Goal: Information Seeking & Learning: Learn about a topic

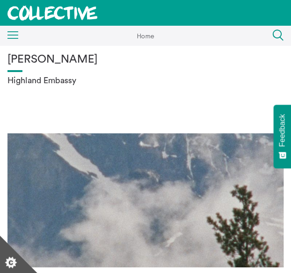
click at [13, 35] on rect at bounding box center [12, 35] width 11 height 1
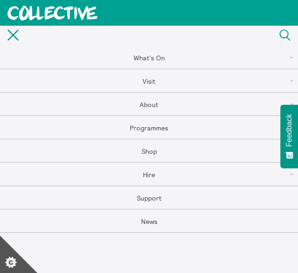
click at [141, 56] on link "What's On" at bounding box center [149, 57] width 298 height 23
click at [150, 127] on link "Events" at bounding box center [149, 127] width 298 height 23
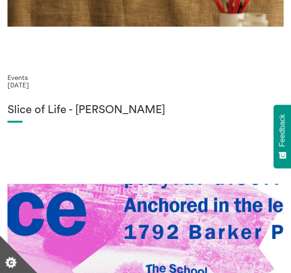
scroll to position [247, 0]
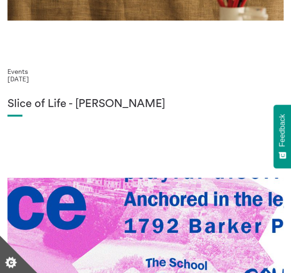
drag, startPoint x: 295, startPoint y: 28, endPoint x: 292, endPoint y: 66, distance: 37.9
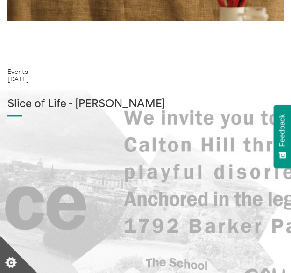
click at [85, 118] on div "Slice of Life - Lucas Priest" at bounding box center [145, 228] width 276 height 261
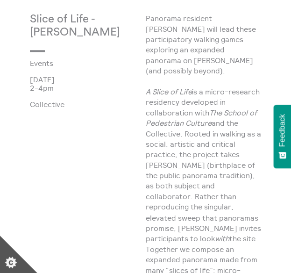
scroll to position [233, 0]
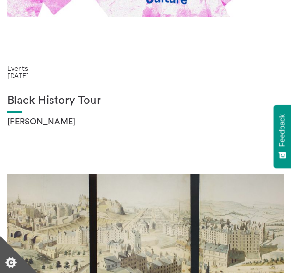
scroll to position [545, 0]
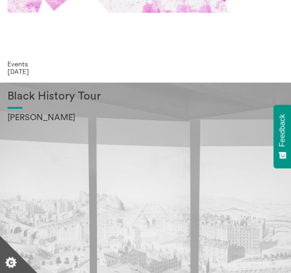
click at [74, 100] on h1 "Black History Tour" at bounding box center [145, 96] width 276 height 13
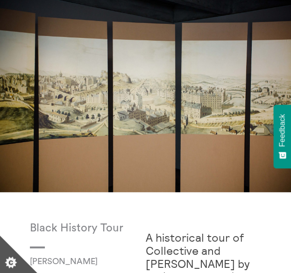
scroll to position [37, 0]
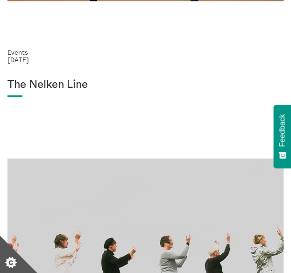
scroll to position [821, 0]
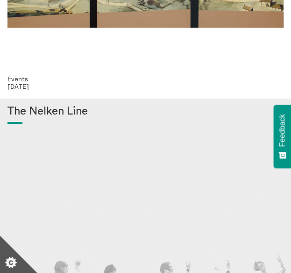
click at [78, 120] on div "The Nelken Line" at bounding box center [145, 235] width 276 height 261
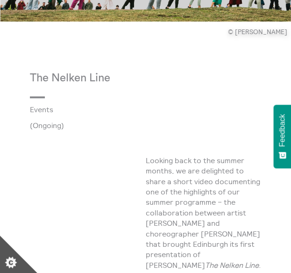
scroll to position [157, 0]
